Goal: Task Accomplishment & Management: Manage account settings

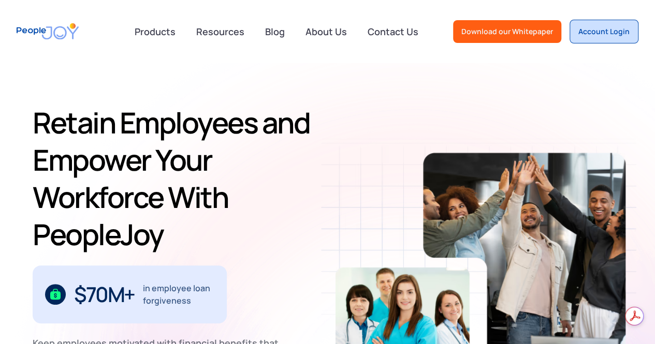
click at [596, 28] on div "Account Login" at bounding box center [603, 31] width 51 height 10
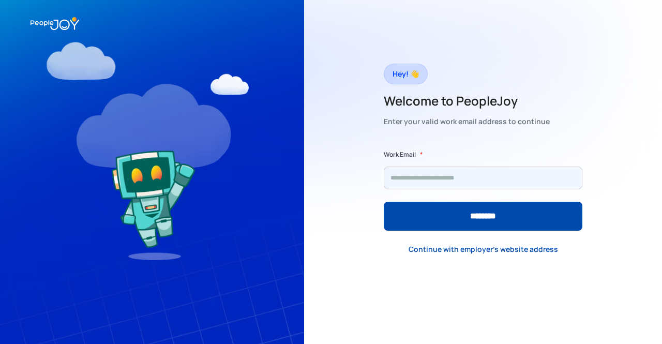
click at [464, 179] on input "Form" at bounding box center [483, 178] width 199 height 23
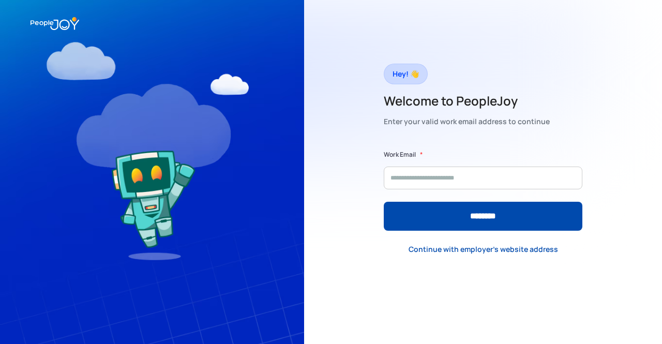
click at [57, 34] on img at bounding box center [55, 23] width 49 height 23
